Goal: Task Accomplishment & Management: Manage account settings

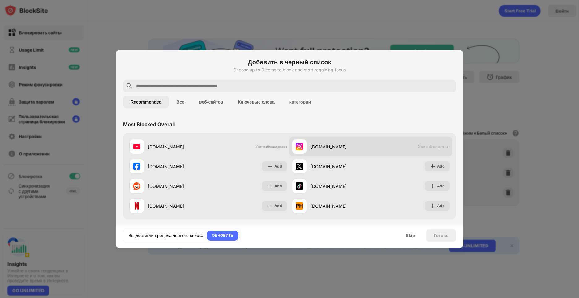
click at [360, 144] on div "[DOMAIN_NAME]" at bounding box center [341, 147] width 60 height 7
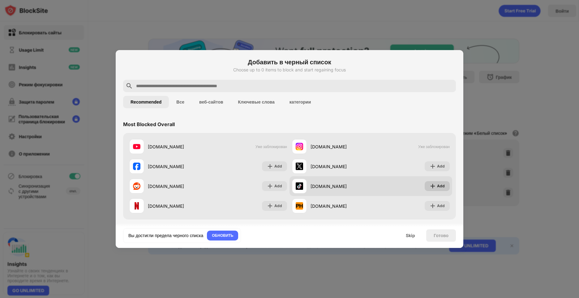
click at [437, 187] on div "Add" at bounding box center [441, 186] width 8 height 6
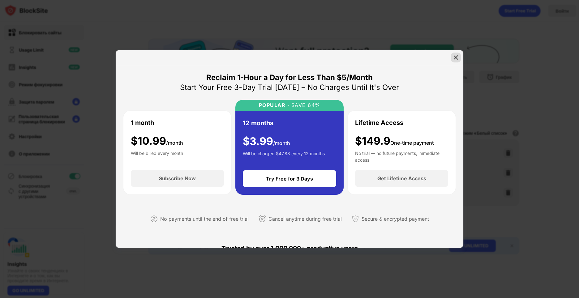
click at [453, 55] on div at bounding box center [456, 58] width 10 height 10
